Goal: Check status: Check status

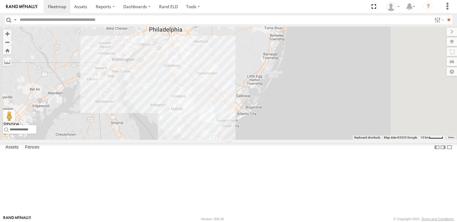
drag, startPoint x: 257, startPoint y: 178, endPoint x: 257, endPoint y: 132, distance: 46.0
click at [257, 132] on div "468334 [PERSON_NAME] JTSP Hino 5" at bounding box center [228, 83] width 457 height 113
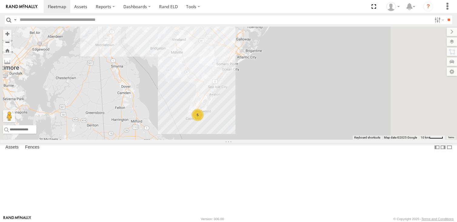
drag, startPoint x: 274, startPoint y: 77, endPoint x: 274, endPoint y: 150, distance: 73.6
click at [274, 140] on div "468334 [PERSON_NAME] JTSP Hino 5" at bounding box center [228, 83] width 457 height 113
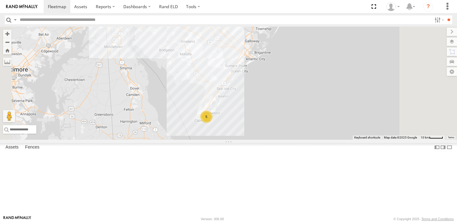
drag, startPoint x: 281, startPoint y: 168, endPoint x: 263, endPoint y: 101, distance: 69.1
click at [263, 101] on div "468334 [PERSON_NAME] JTSP Hino 5" at bounding box center [228, 83] width 457 height 113
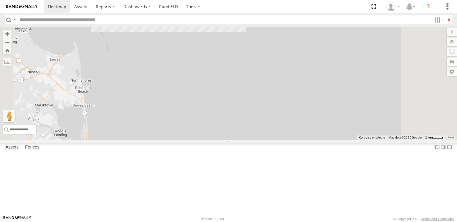
drag, startPoint x: 267, startPoint y: 131, endPoint x: 280, endPoint y: 181, distance: 51.7
click at [280, 140] on div "468334 [PERSON_NAME] JTSP Hino" at bounding box center [228, 83] width 457 height 113
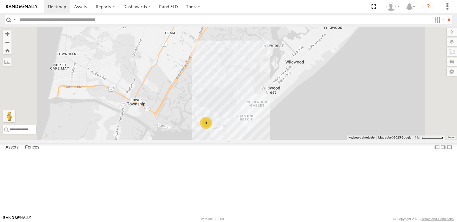
drag, startPoint x: 305, startPoint y: 164, endPoint x: 301, endPoint y: 137, distance: 27.9
click at [301, 137] on div "468334 [PERSON_NAME] JTSP Hino 468332 [PERSON_NAME] 4" at bounding box center [228, 83] width 457 height 113
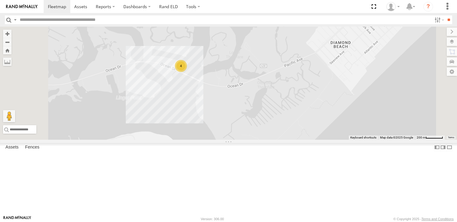
drag, startPoint x: 289, startPoint y: 138, endPoint x: 296, endPoint y: 152, distance: 14.9
click at [296, 140] on div "468334 [PERSON_NAME] JTSP Hino 468332 [PERSON_NAME] 4" at bounding box center [228, 83] width 457 height 113
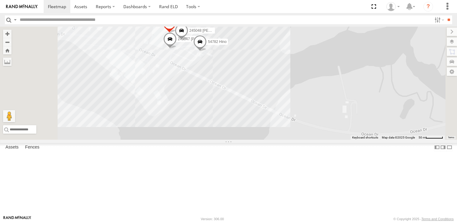
drag, startPoint x: 270, startPoint y: 122, endPoint x: 279, endPoint y: 162, distance: 41.5
click at [279, 140] on div "468334 [PERSON_NAME] JTSP Hino 468332 [PERSON_NAME] 54782 Hino 245047 [PERSON_N…" at bounding box center [228, 83] width 457 height 113
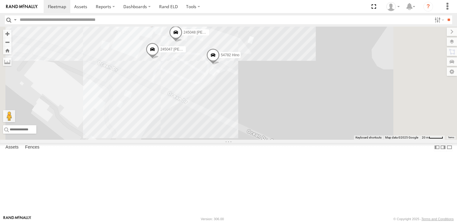
click at [159, 59] on span at bounding box center [152, 51] width 13 height 16
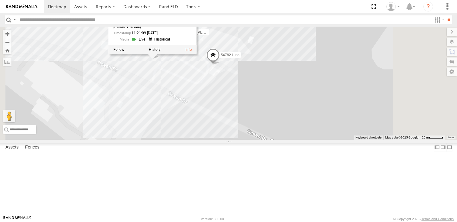
click at [252, 103] on div "468334 [PERSON_NAME] JTSP Hino 468332 [PERSON_NAME] 54782 Hino 245047 [PERSON_N…" at bounding box center [228, 83] width 457 height 113
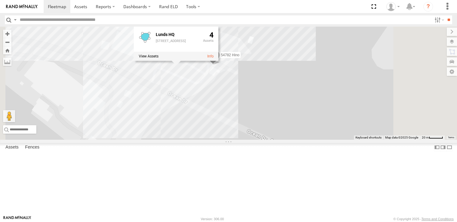
click at [304, 116] on div "468334 [PERSON_NAME] Hino 468332 [PERSON_NAME] 54782 Hino 245047 [PERSON_NAME] …" at bounding box center [228, 83] width 457 height 113
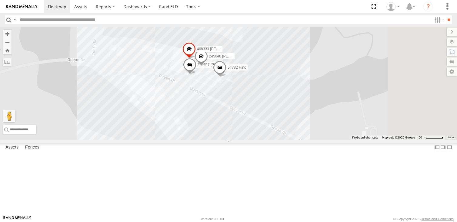
drag, startPoint x: 339, startPoint y: 143, endPoint x: 317, endPoint y: 134, distance: 22.8
click at [318, 136] on div "468334 [PERSON_NAME] JTSP Hino 468332 [PERSON_NAME] 54782 Hino 245047 [PERSON_N…" at bounding box center [228, 83] width 457 height 113
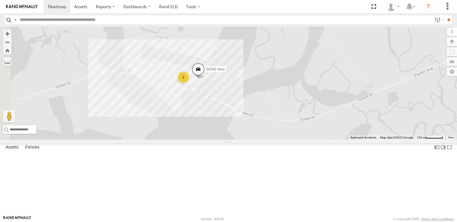
drag, startPoint x: 205, startPoint y: 159, endPoint x: 248, endPoint y: 146, distance: 44.1
click at [248, 140] on div "468334 [PERSON_NAME] JTSP Hino 468332 [PERSON_NAME] 54782 Hino 3" at bounding box center [228, 83] width 457 height 113
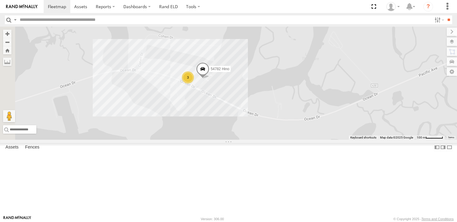
click at [209, 140] on div "468334 [PERSON_NAME] JTSP Hino 468332 [PERSON_NAME] 54782 Hino 3" at bounding box center [228, 83] width 457 height 113
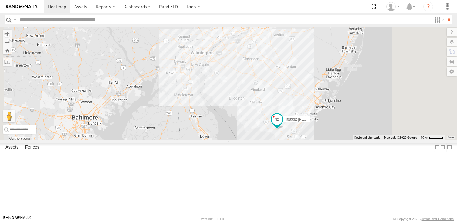
click at [282, 125] on span at bounding box center [276, 119] width 11 height 11
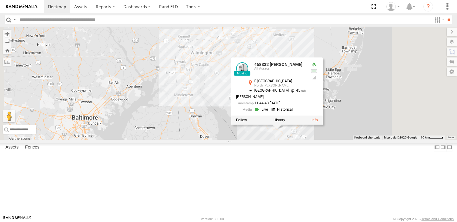
click at [283, 140] on div "468334 [PERSON_NAME] JTSP Hino 4 468332 [PERSON_NAME] 468332 [PERSON_NAME] All …" at bounding box center [228, 83] width 457 height 113
